Goal: Transaction & Acquisition: Purchase product/service

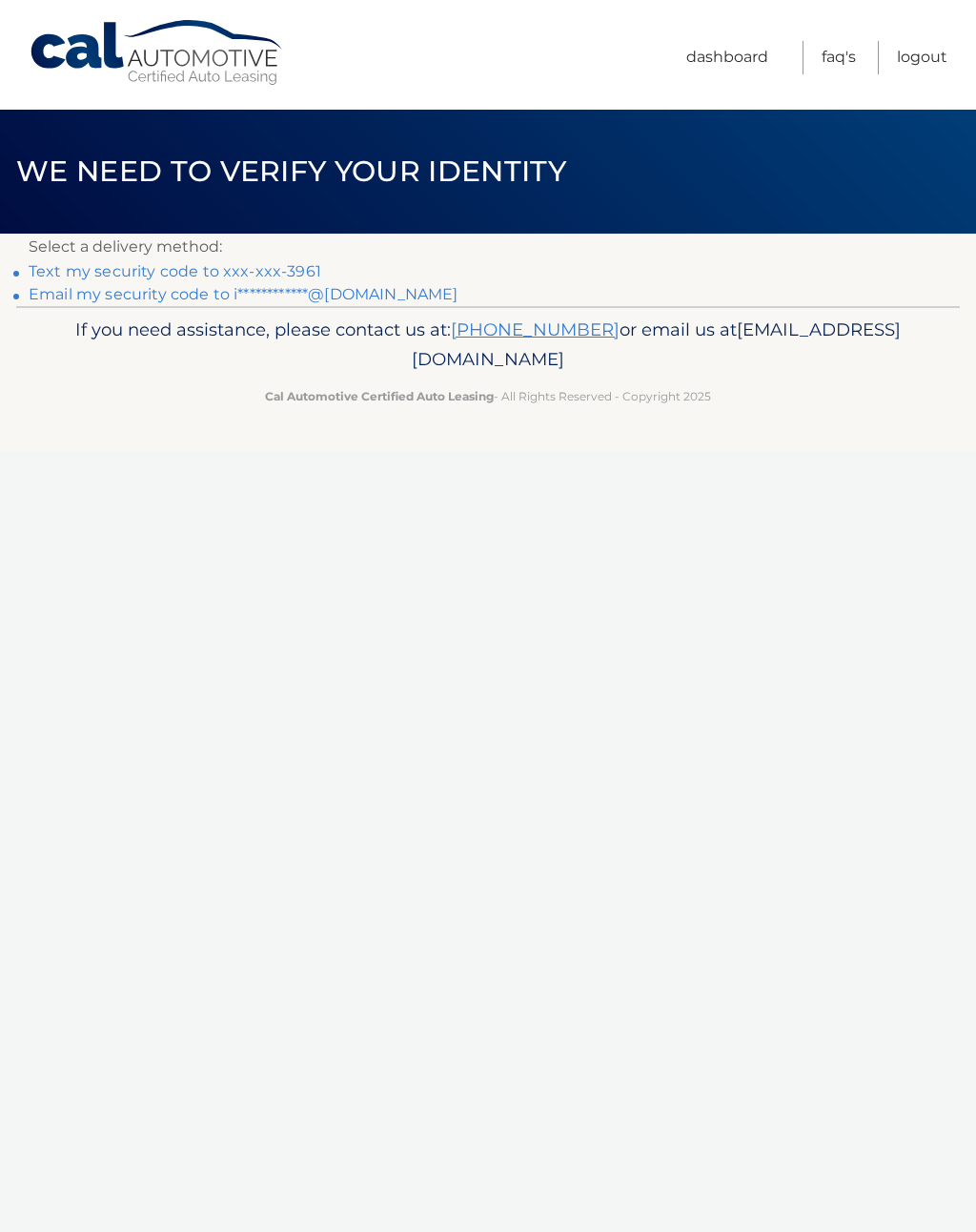
click at [285, 262] on link "Text my security code to xxx-xxx-3961" at bounding box center [175, 271] width 293 height 19
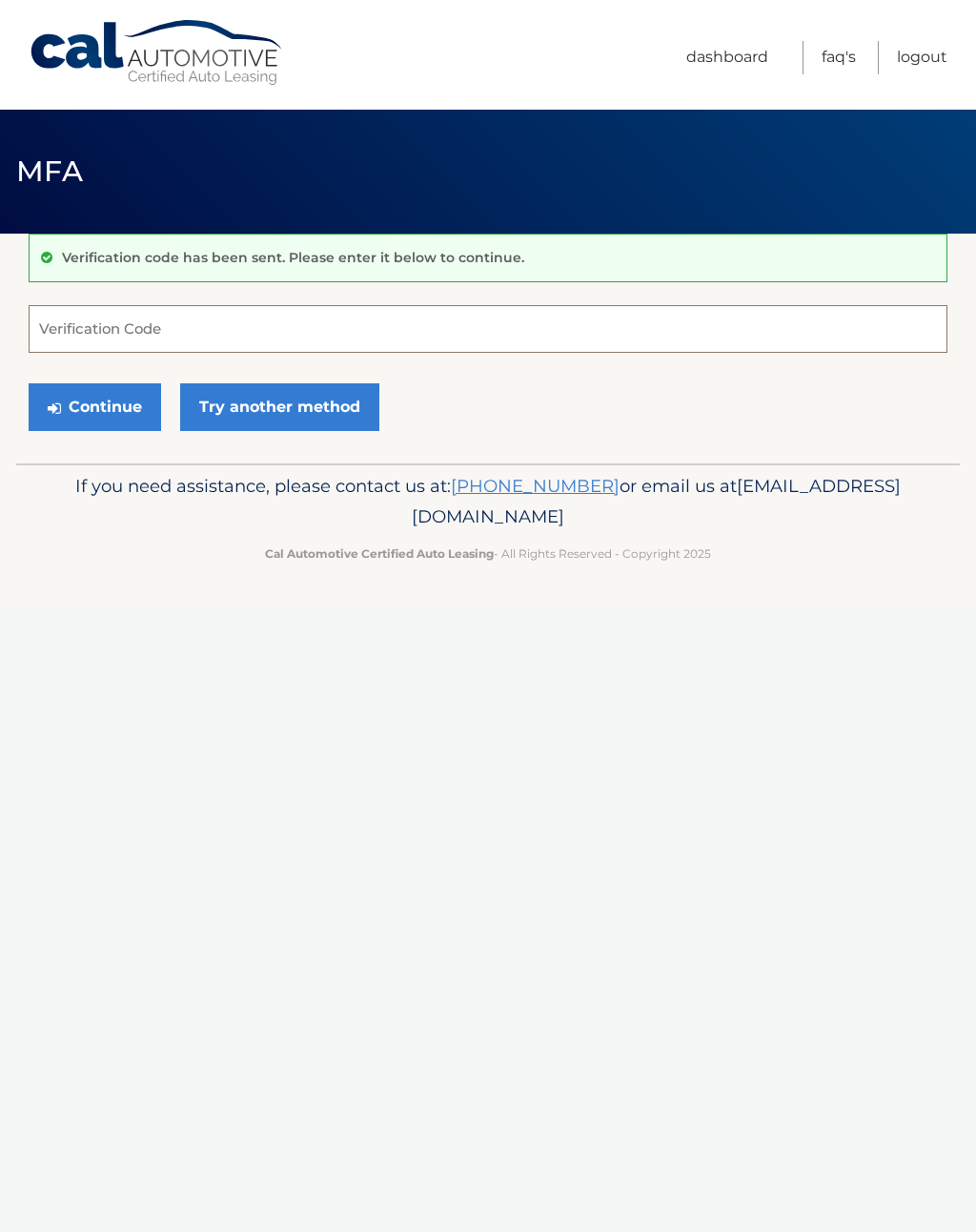
click at [353, 333] on input "Verification Code" at bounding box center [488, 328] width 919 height 48
type input "394394"
click at [106, 404] on button "Continue" at bounding box center [95, 406] width 133 height 48
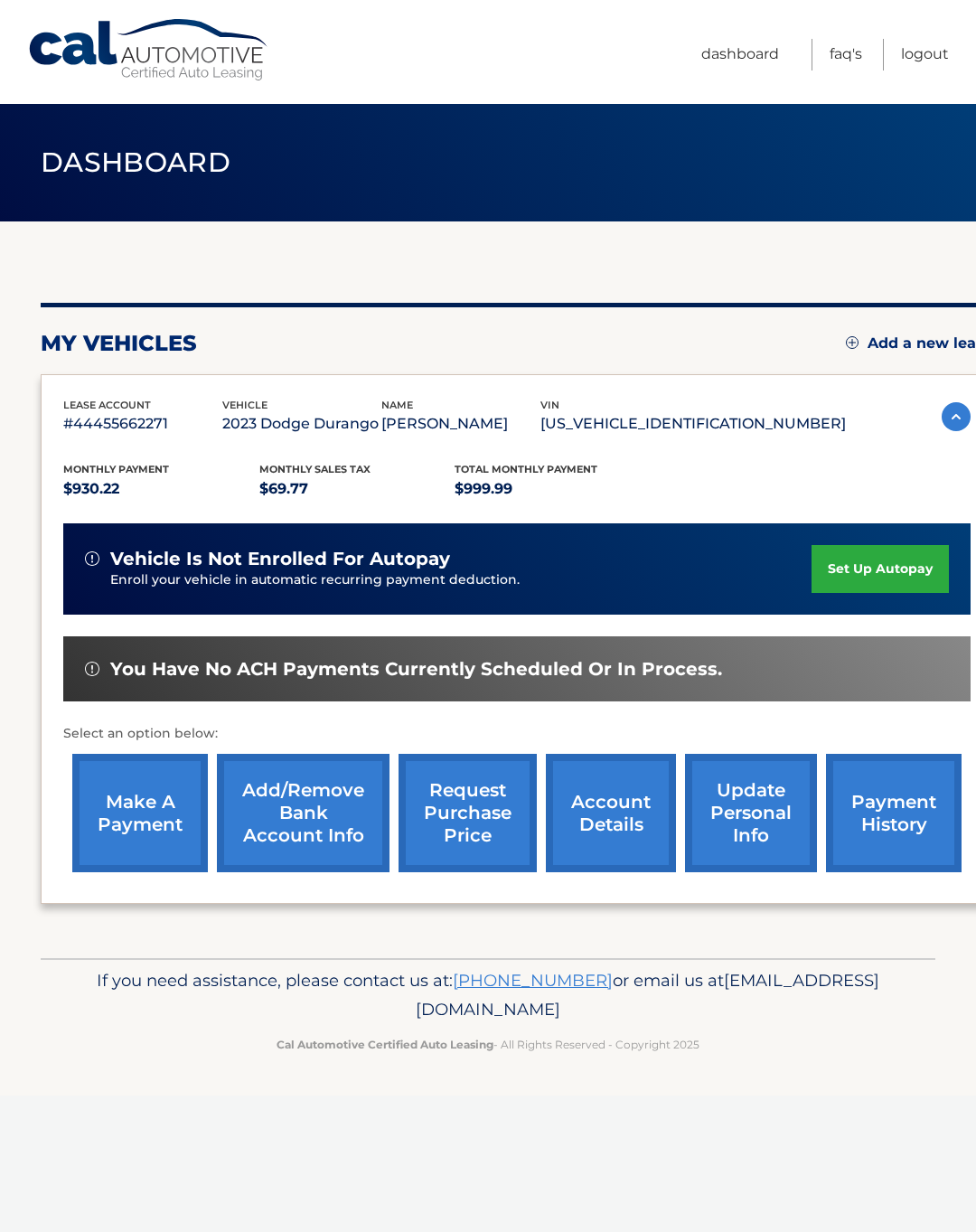
click at [124, 794] on link "make a payment" at bounding box center [140, 813] width 135 height 119
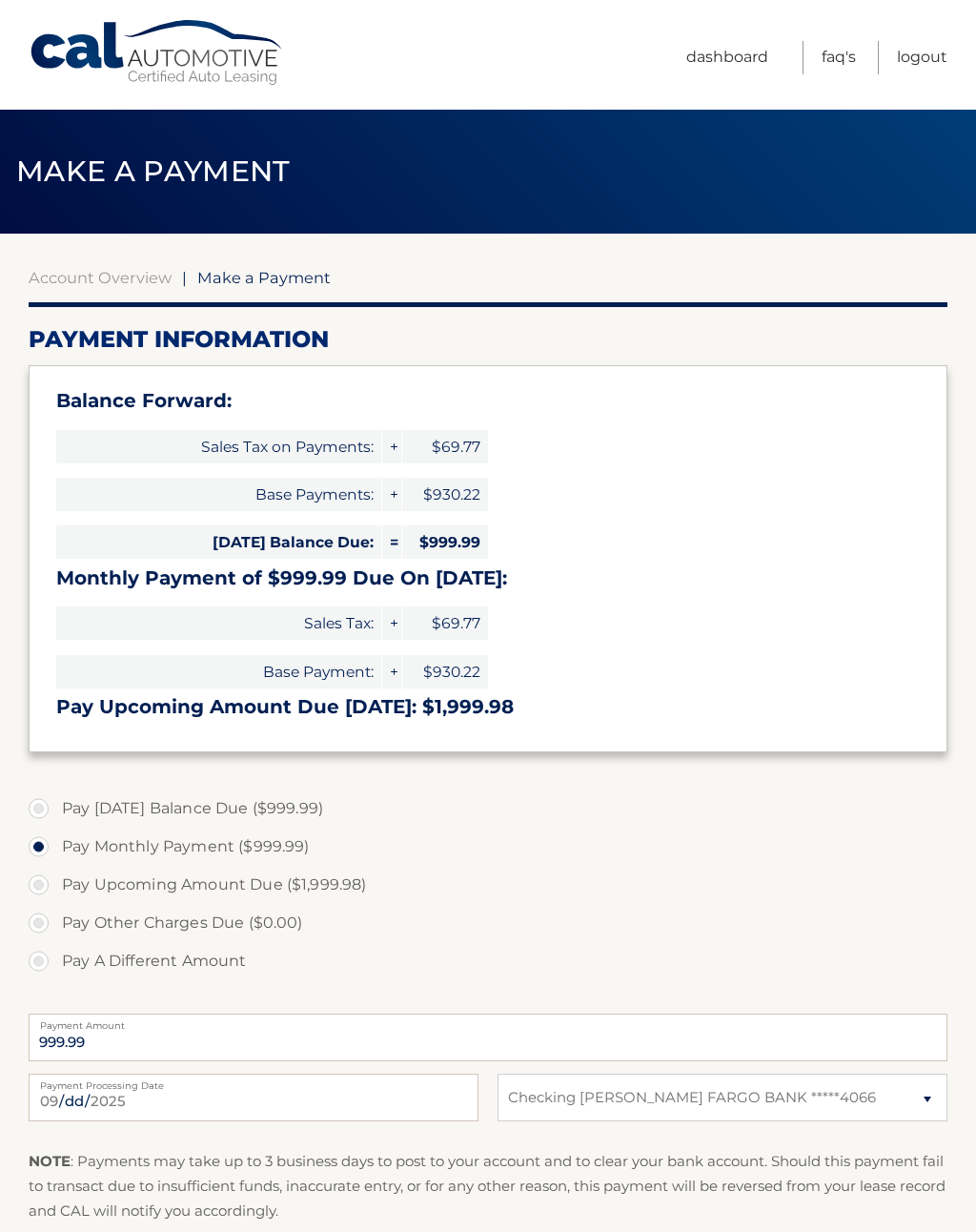
select select "NDY0YmU3ZTktODZlNy00Mzg2LThkOWItMTI4NzA3OWU5ZTM4"
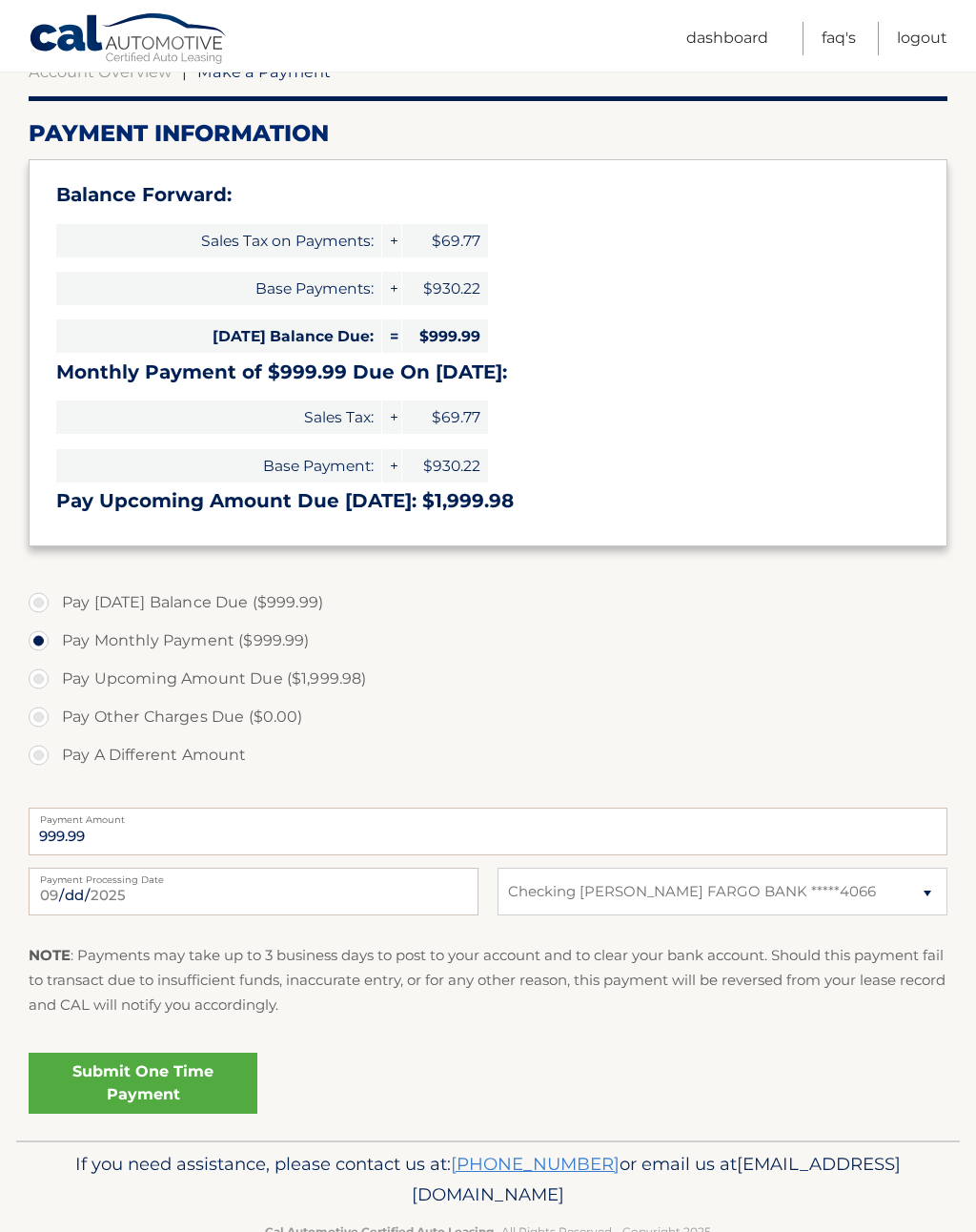
scroll to position [224, 0]
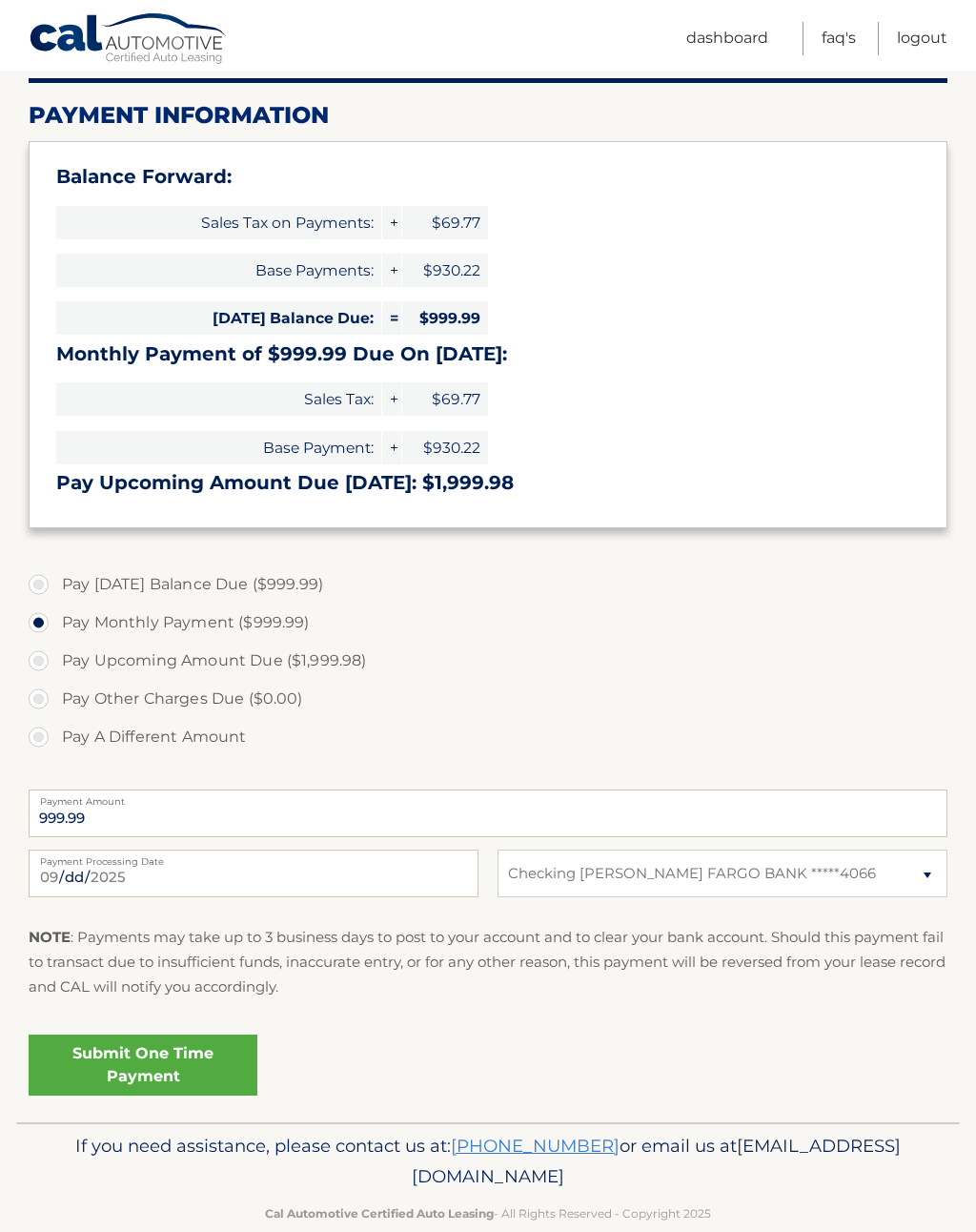
click at [152, 1056] on link "Submit One Time Payment" at bounding box center [143, 1065] width 229 height 61
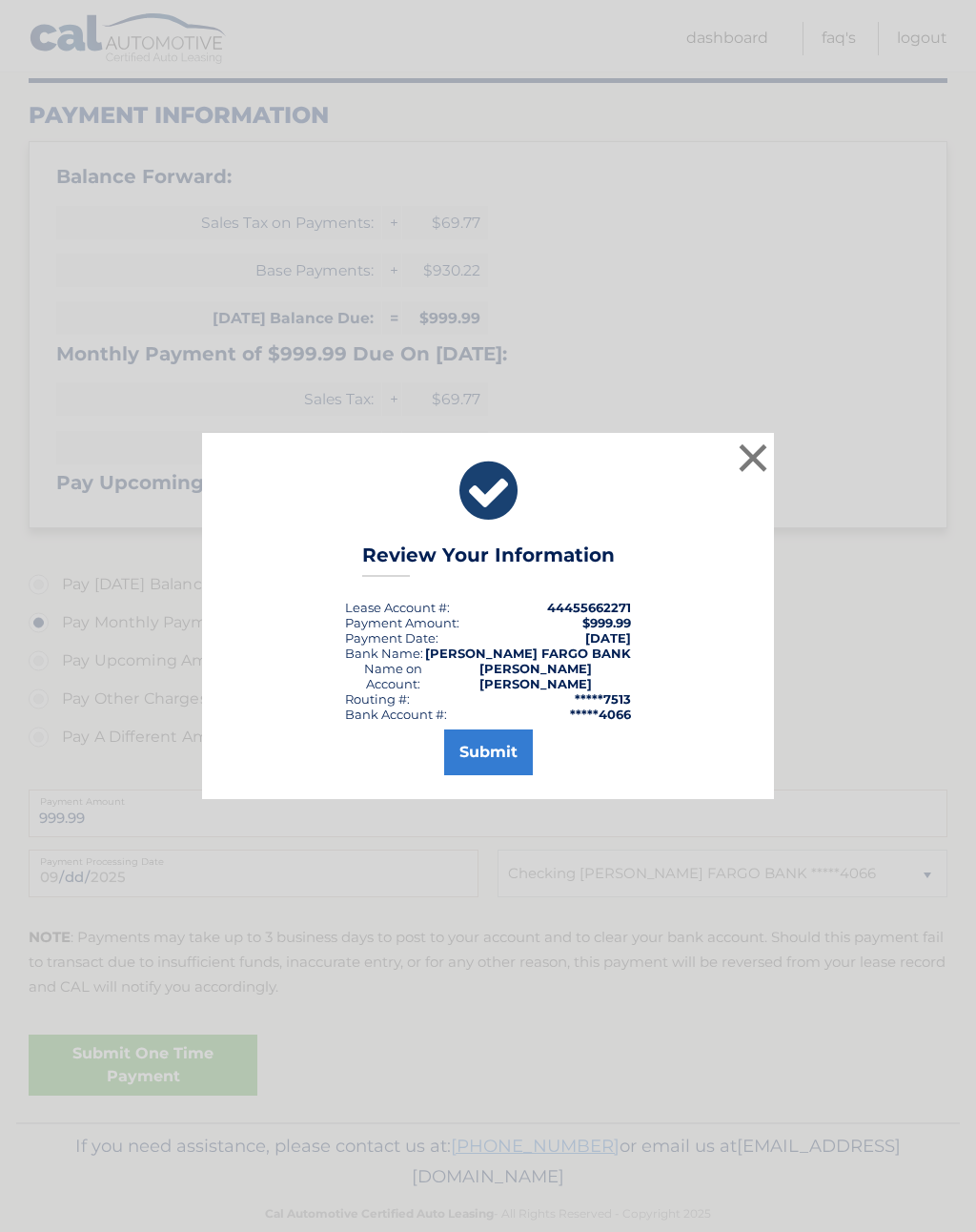
click at [518, 764] on button "Submit" at bounding box center [488, 752] width 89 height 46
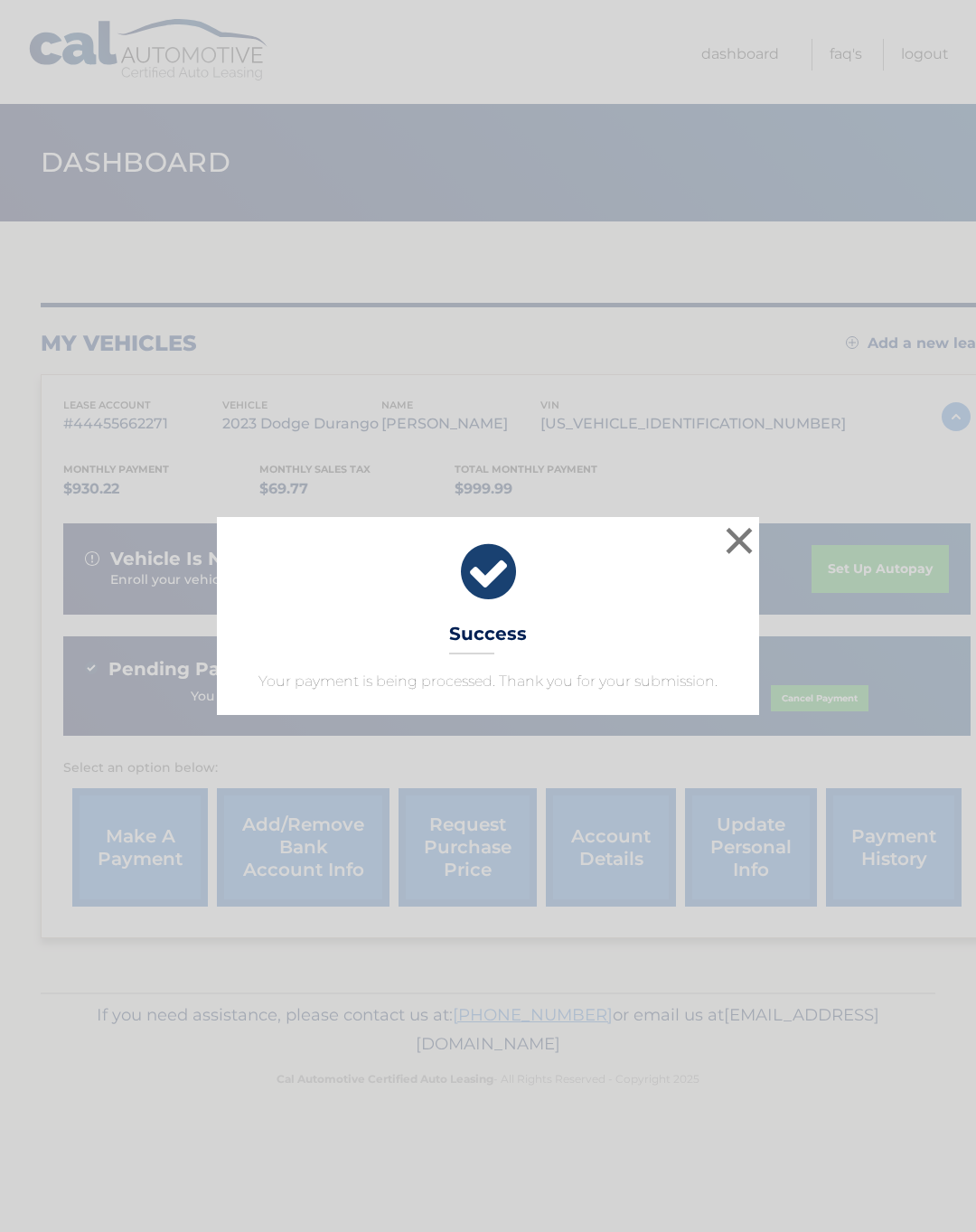
click at [735, 545] on button "×" at bounding box center [739, 540] width 36 height 36
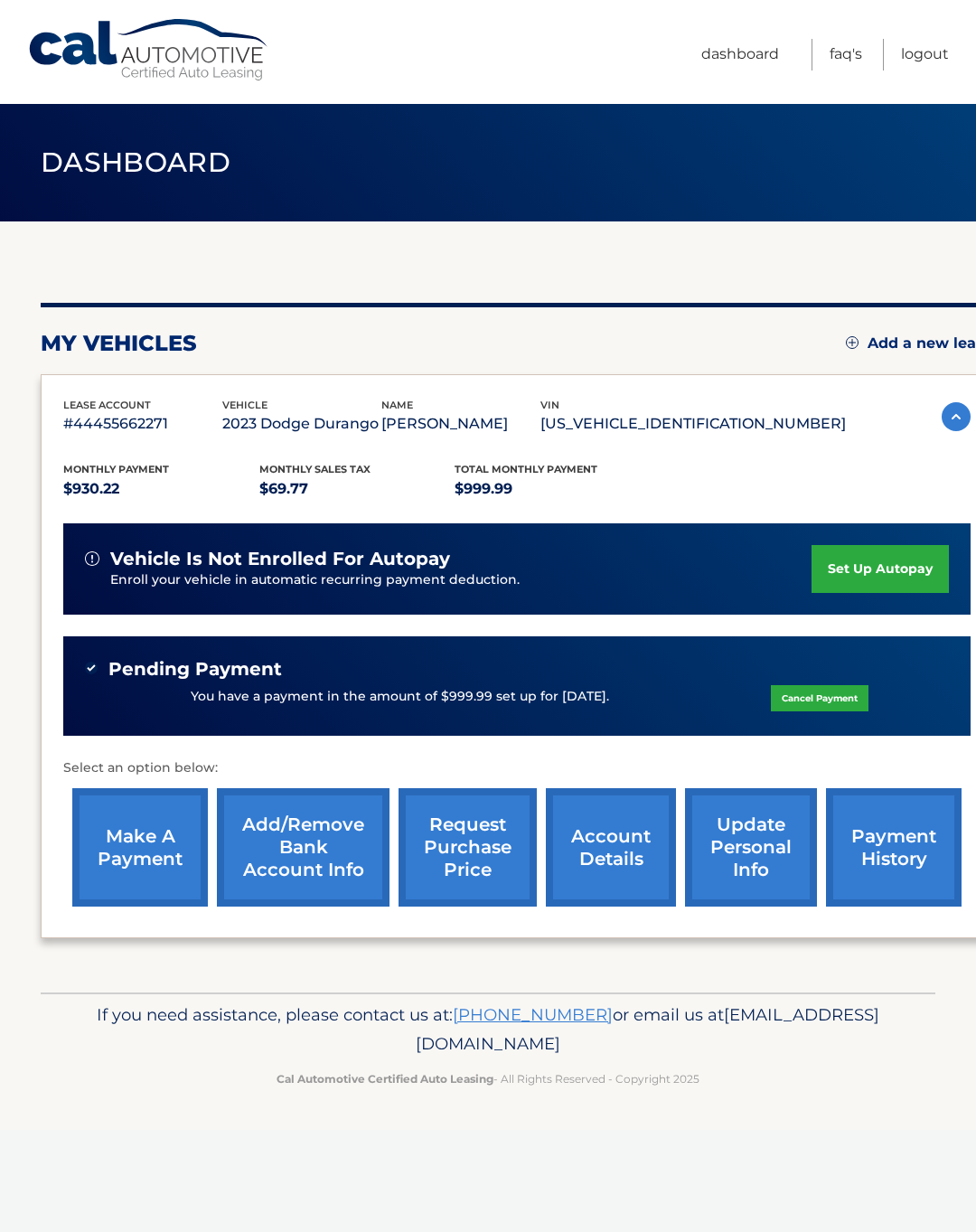
click at [936, 57] on link "Logout" at bounding box center [925, 55] width 48 height 31
